Goal: Task Accomplishment & Management: Use online tool/utility

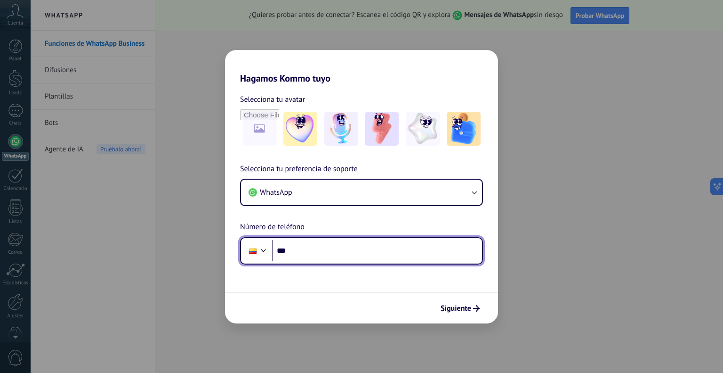
click at [355, 260] on input "***" at bounding box center [377, 251] width 210 height 22
type input "**********"
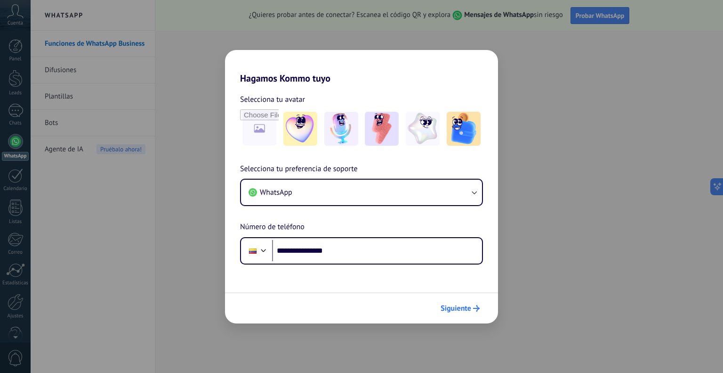
click at [478, 304] on button "Siguiente" at bounding box center [461, 308] width 48 height 16
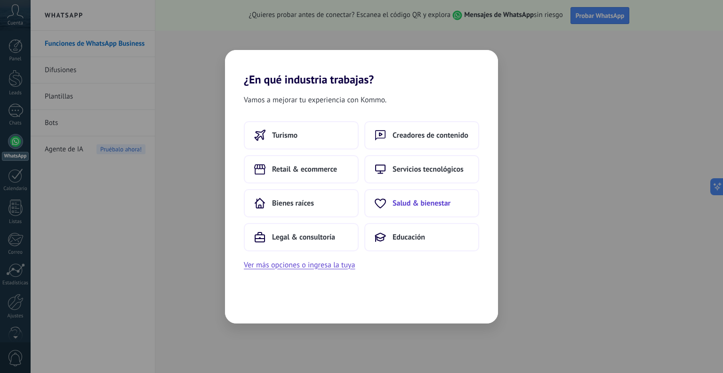
click at [397, 211] on button "Salud & bienestar" at bounding box center [422, 203] width 115 height 28
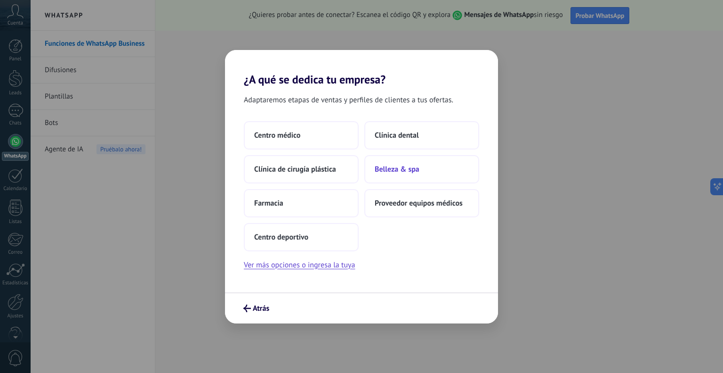
click at [399, 165] on span "Belleza & spa" at bounding box center [397, 168] width 45 height 9
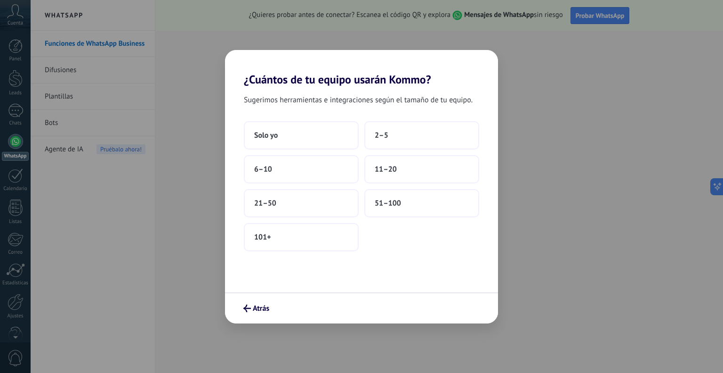
click at [399, 165] on button "11–20" at bounding box center [422, 169] width 115 height 28
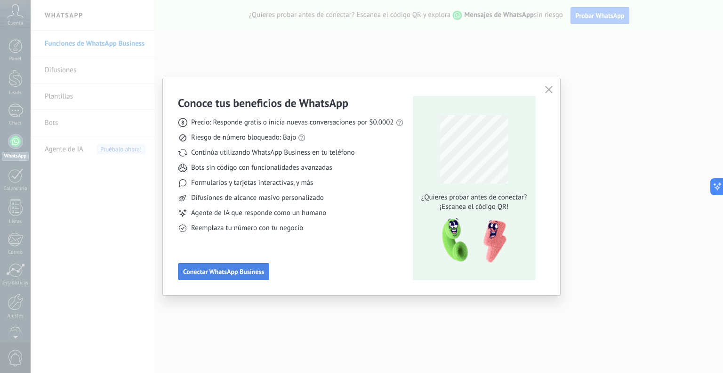
click at [205, 270] on span "Conectar WhatsApp Business" at bounding box center [223, 271] width 81 height 7
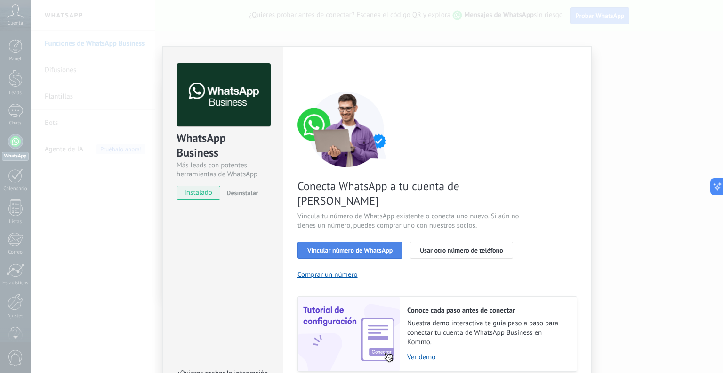
click at [319, 247] on span "Vincular número de WhatsApp" at bounding box center [350, 250] width 85 height 7
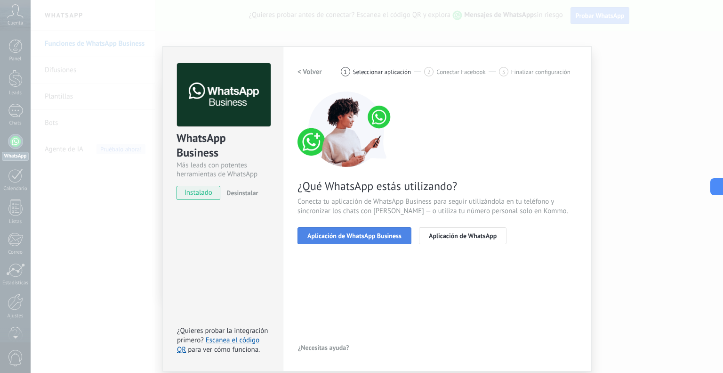
click at [342, 232] on span "Aplicación de WhatsApp Business" at bounding box center [355, 235] width 94 height 7
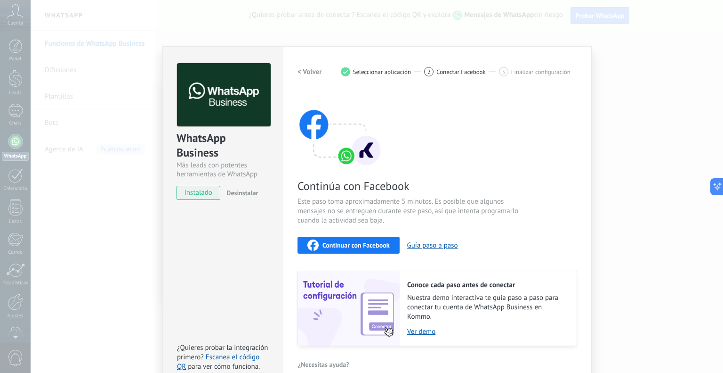
scroll to position [15, 0]
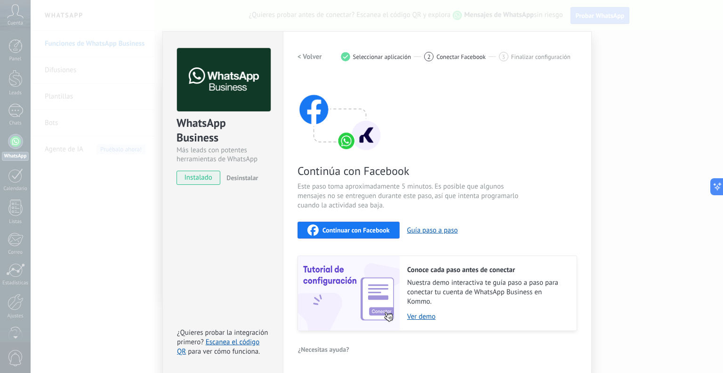
click at [341, 227] on span "Continuar con Facebook" at bounding box center [356, 230] width 67 height 7
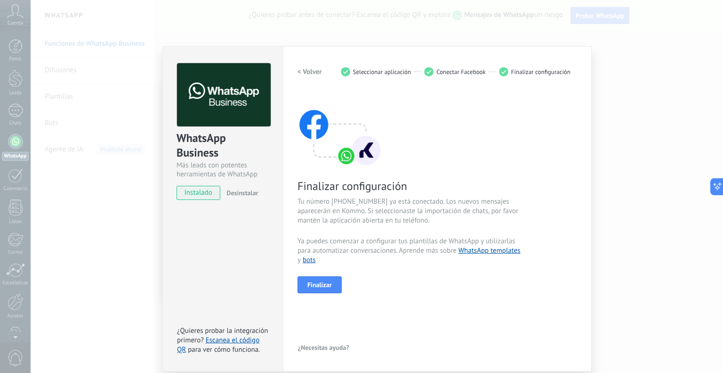
scroll to position [0, 0]
click at [318, 284] on span "Finalizar" at bounding box center [320, 284] width 24 height 7
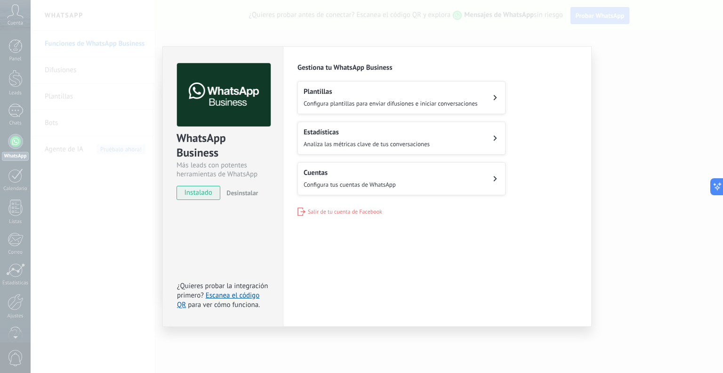
click at [616, 111] on div "WhatsApp Business Más leads con potentes herramientas de WhatsApp instalado Des…" at bounding box center [377, 186] width 693 height 373
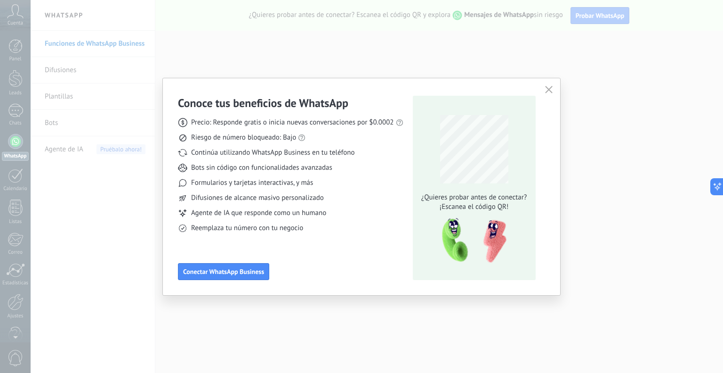
click at [543, 89] on button "button" at bounding box center [549, 89] width 12 height 13
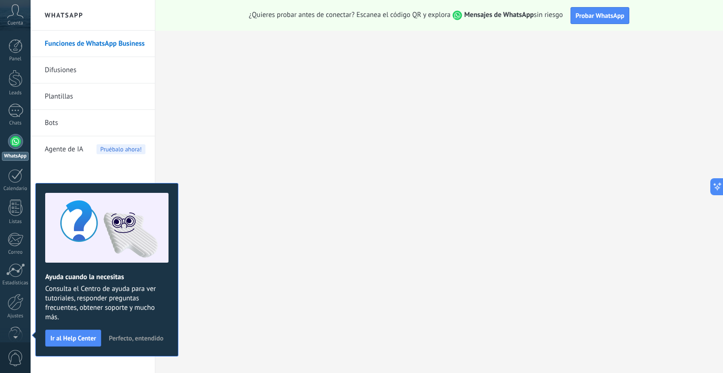
click at [130, 337] on span "Perfecto, entendido" at bounding box center [136, 337] width 55 height 7
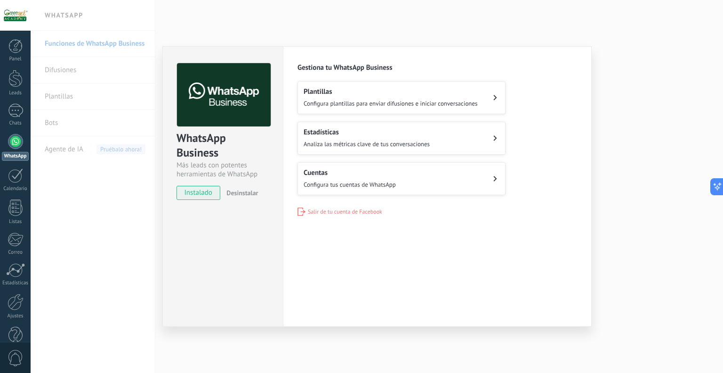
click at [359, 94] on h2 "Plantillas" at bounding box center [391, 91] width 174 height 9
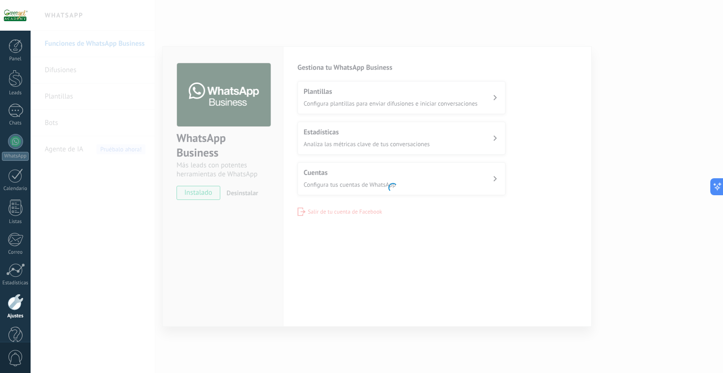
scroll to position [19, 0]
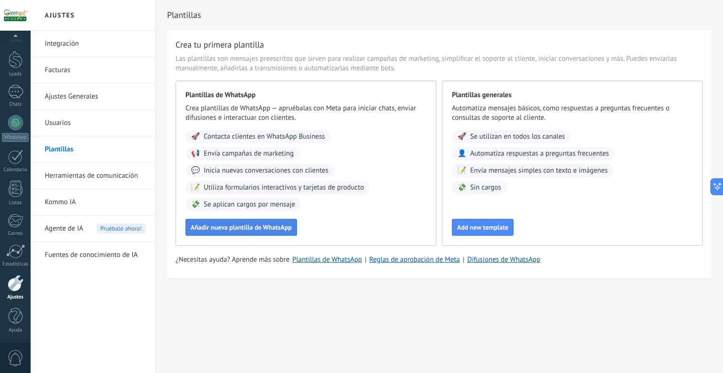
click at [244, 221] on button "Añadir nueva plantilla de WhatsApp" at bounding box center [242, 227] width 112 height 17
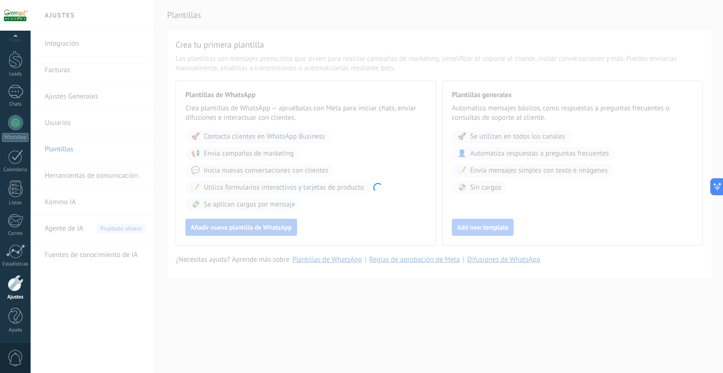
click at [244, 221] on div at bounding box center [377, 186] width 693 height 373
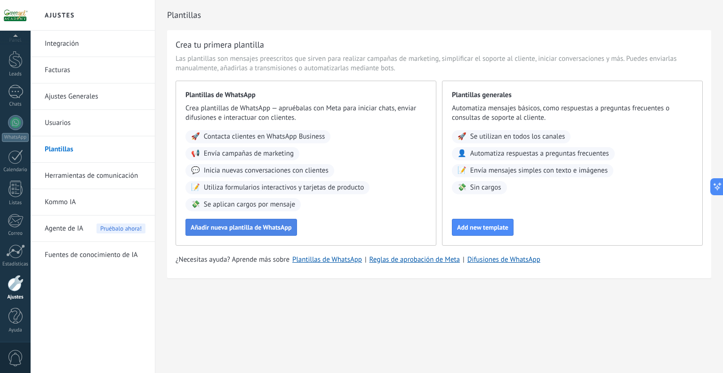
click at [244, 221] on button "Añadir nueva plantilla de WhatsApp" at bounding box center [242, 227] width 112 height 17
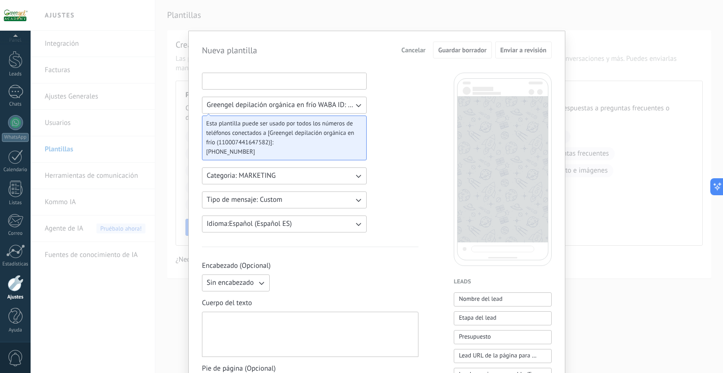
click at [260, 78] on input at bounding box center [285, 80] width 164 height 15
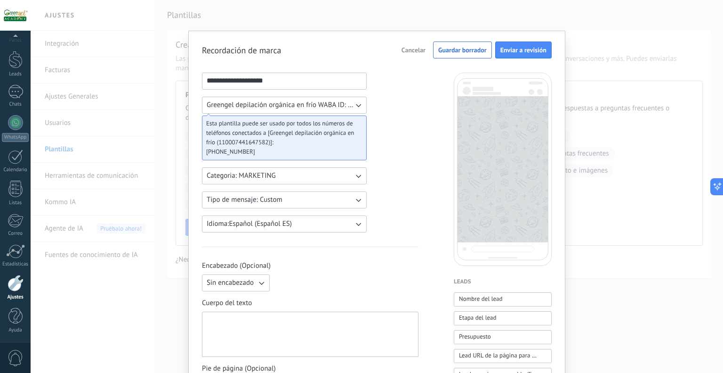
type input "**********"
click at [340, 37] on div "**********" at bounding box center [376, 379] width 377 height 697
click at [345, 136] on span "Esta plantilla puede ser usado por todos los números de teléfonos conectados a …" at bounding box center [280, 133] width 149 height 28
click at [279, 110] on button "Greengel depilación orgánica en frío WABA ID: 110007441647582" at bounding box center [284, 105] width 165 height 17
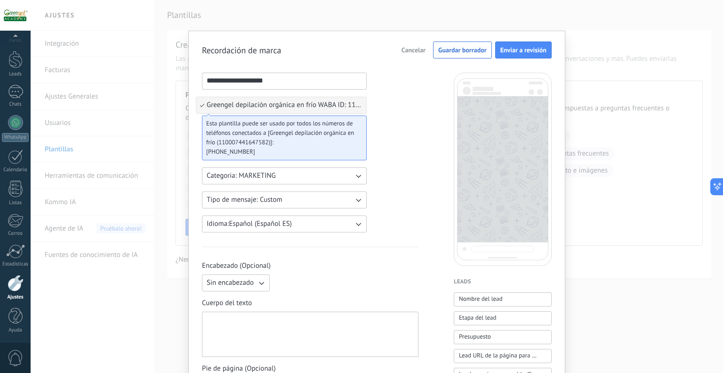
click at [279, 110] on li "Greengel depilación orgánica en frío WABA ID: 110007441647582" at bounding box center [281, 105] width 170 height 16
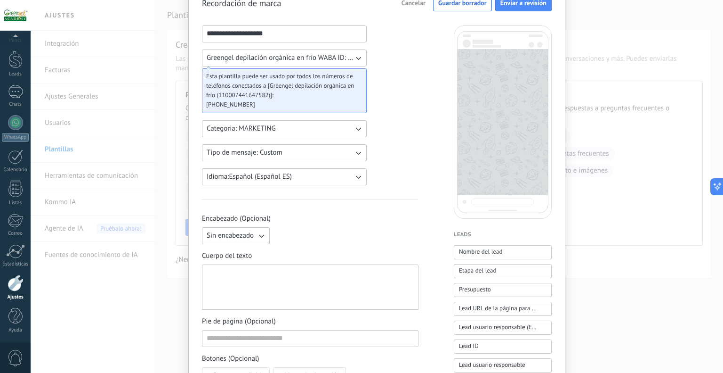
scroll to position [55, 0]
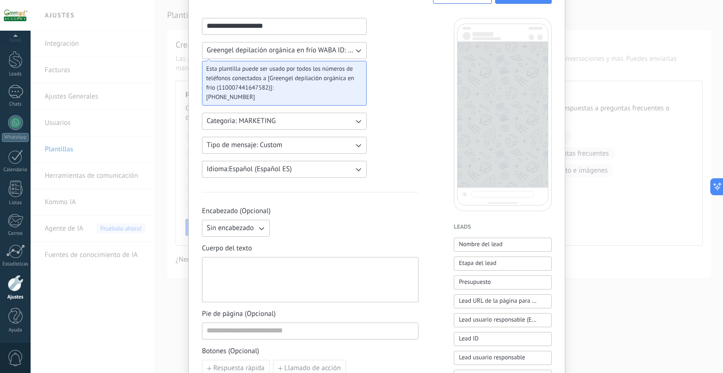
click at [317, 146] on button "Tipo de mensaje: Custom" at bounding box center [284, 145] width 165 height 17
click at [381, 137] on div "**********" at bounding box center [310, 336] width 217 height 636
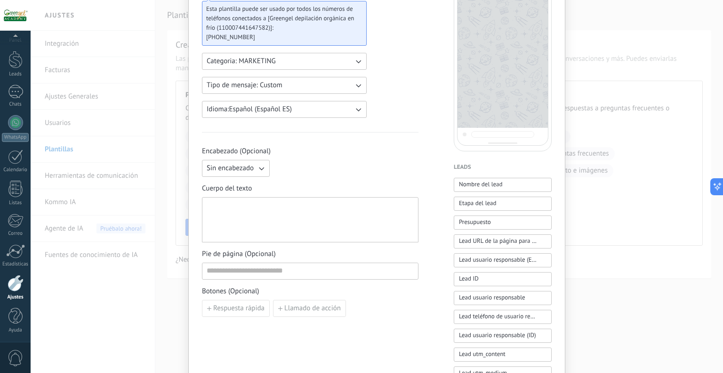
scroll to position [115, 0]
click at [254, 159] on button "Sin encabezado" at bounding box center [236, 167] width 68 height 17
click at [246, 180] on li "Texto" at bounding box center [232, 184] width 73 height 16
click at [312, 166] on input at bounding box center [346, 167] width 144 height 15
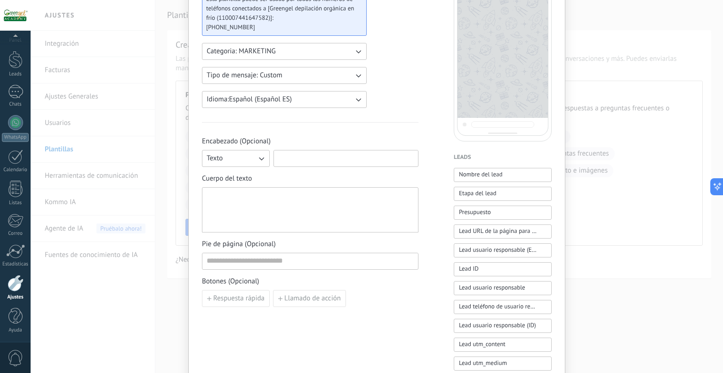
scroll to position [125, 0]
type input "*"
click at [270, 201] on div at bounding box center [310, 208] width 207 height 37
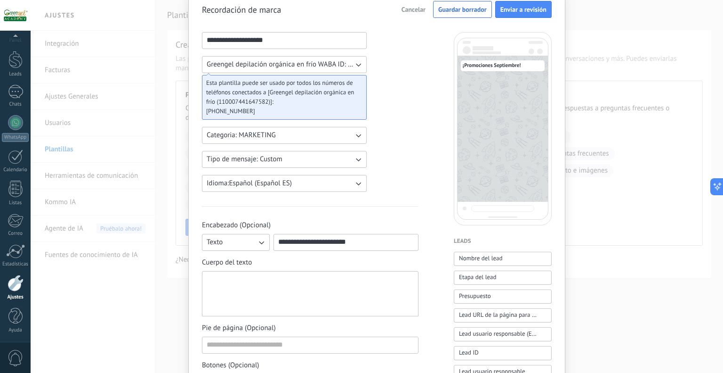
scroll to position [46, 0]
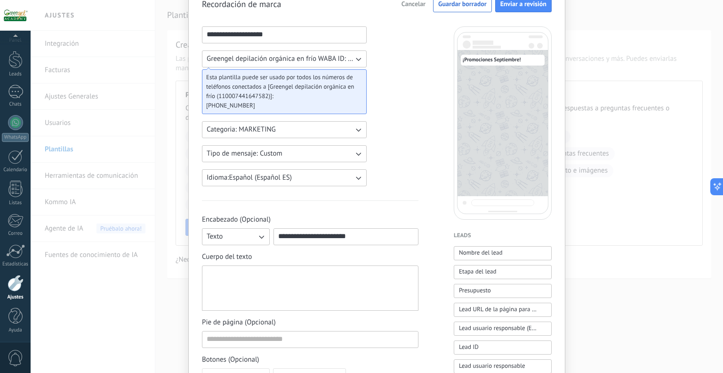
click at [320, 235] on input "**********" at bounding box center [346, 235] width 144 height 15
click at [256, 260] on span "Cuerpo del texto" at bounding box center [310, 256] width 217 height 9
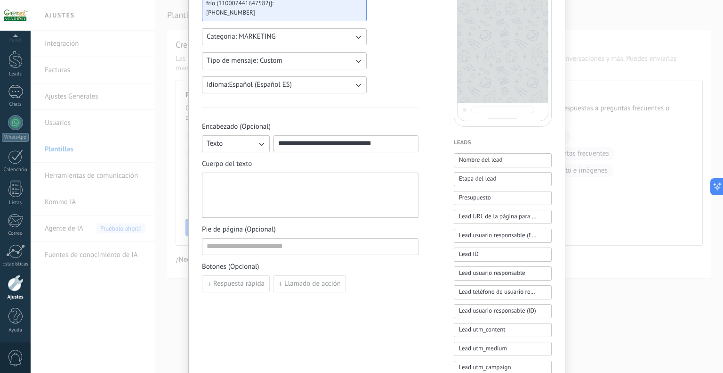
scroll to position [139, 0]
click at [290, 208] on div at bounding box center [310, 194] width 207 height 37
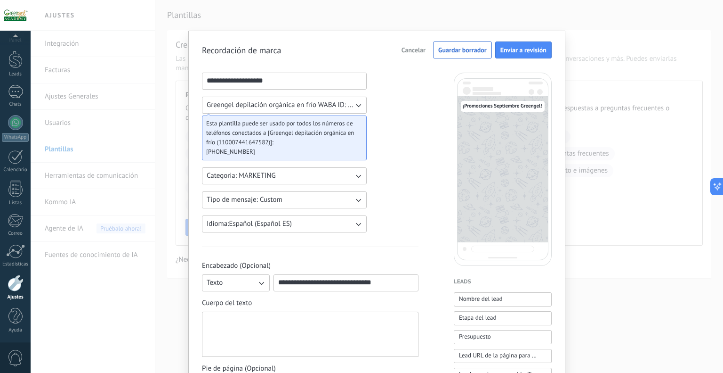
scroll to position [79, 0]
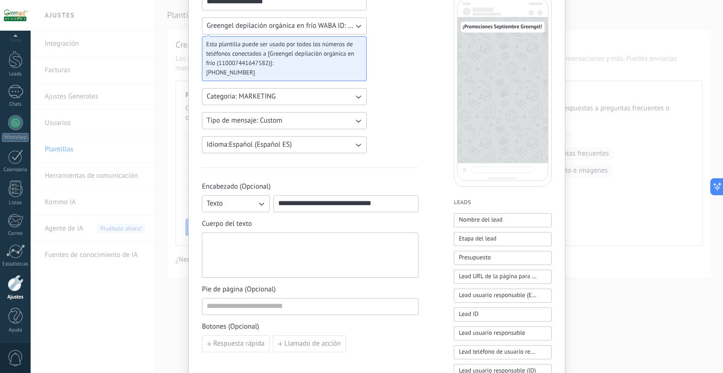
click at [325, 205] on input "**********" at bounding box center [346, 202] width 144 height 15
paste input "**********"
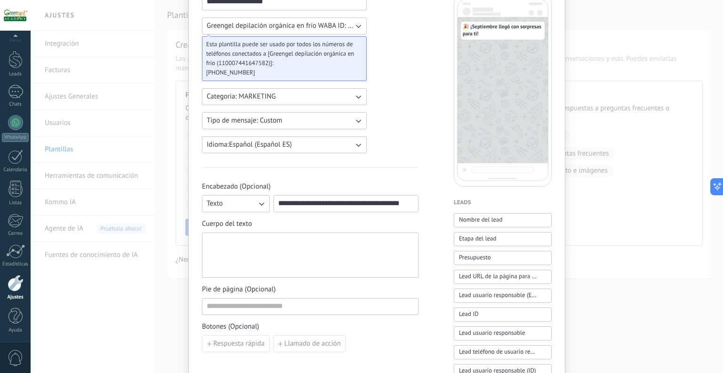
type input "**********"
click at [324, 245] on div at bounding box center [310, 254] width 207 height 37
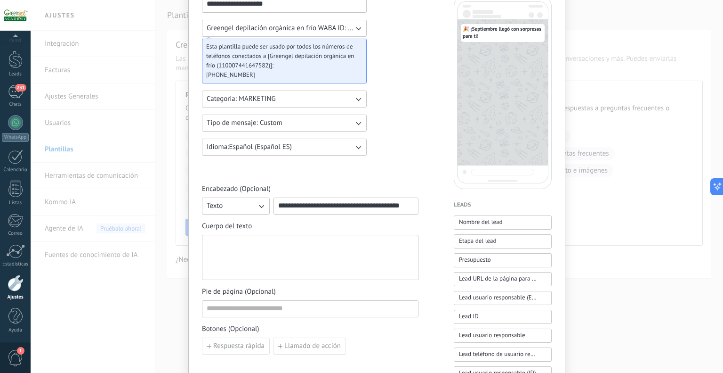
scroll to position [76, 0]
